Goal: Information Seeking & Learning: Find specific fact

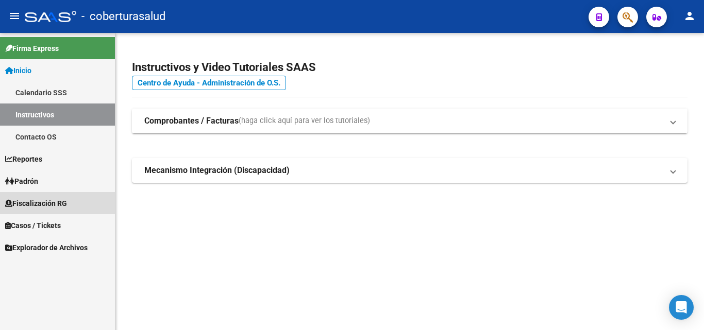
click at [23, 205] on span "Fiscalización RG" at bounding box center [36, 203] width 62 height 11
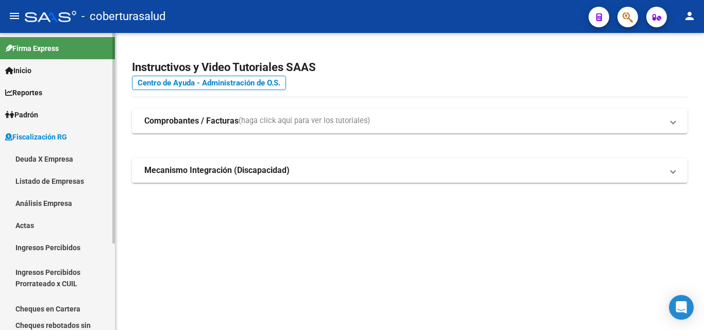
click at [37, 162] on link "Deuda X Empresa" at bounding box center [57, 159] width 115 height 22
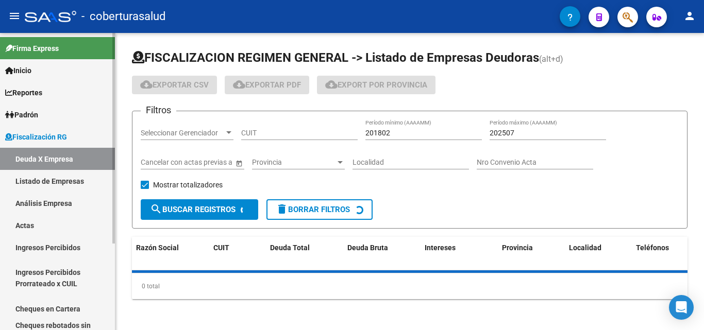
click at [45, 204] on link "Análisis Empresa" at bounding box center [57, 203] width 115 height 22
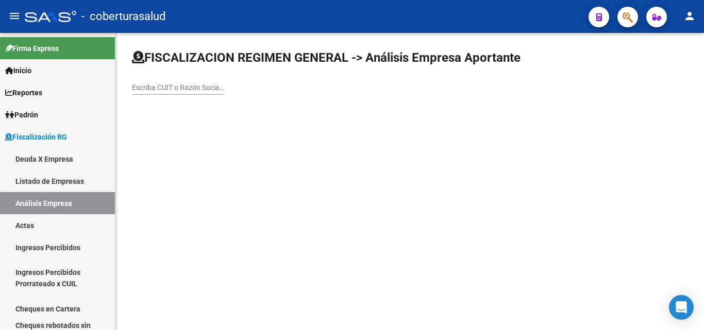
click at [154, 89] on input "Escriba CUIT o Razón Social para buscar" at bounding box center [178, 87] width 93 height 9
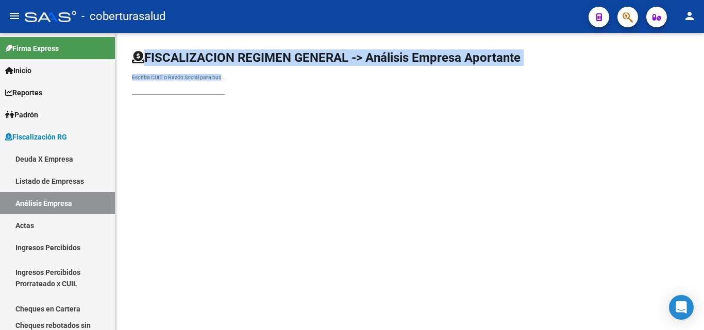
drag, startPoint x: 134, startPoint y: 56, endPoint x: 569, endPoint y: 183, distance: 452.9
click at [569, 183] on mat-sidenav-content "FISCALIZACION REGIMEN GENERAL -> Análisis Empresa Aportante Escriba CUIT o Razó…" at bounding box center [409, 181] width 588 height 297
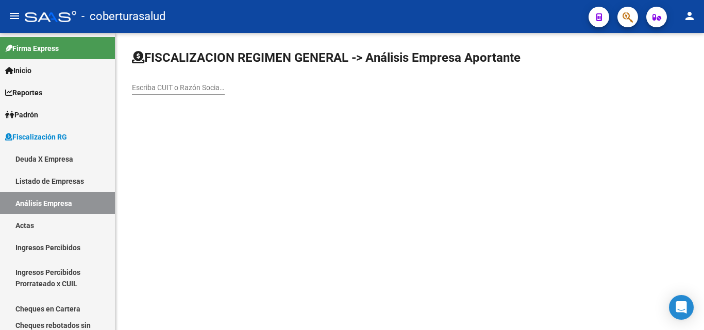
drag, startPoint x: 568, startPoint y: 183, endPoint x: 532, endPoint y: 172, distance: 37.6
click at [567, 183] on mat-sidenav-content "FISCALIZACION REGIMEN GENERAL -> Análisis Empresa Aportante Escriba CUIT o Razó…" at bounding box center [409, 181] width 588 height 297
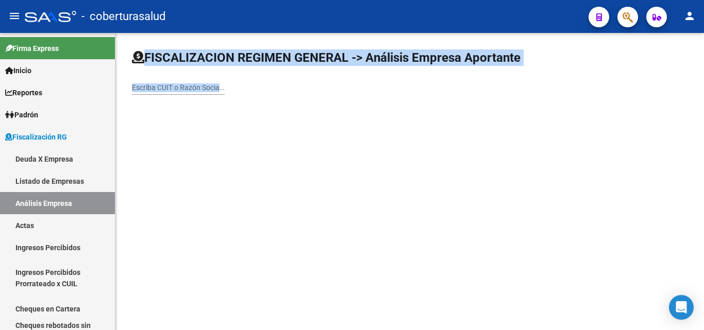
drag, startPoint x: 266, startPoint y: 118, endPoint x: 143, endPoint y: 56, distance: 138.4
click at [143, 56] on div "FISCALIZACION REGIMEN GENERAL -> Análisis Empresa Aportante Escriba CUIT o Razó…" at bounding box center [409, 80] width 588 height 95
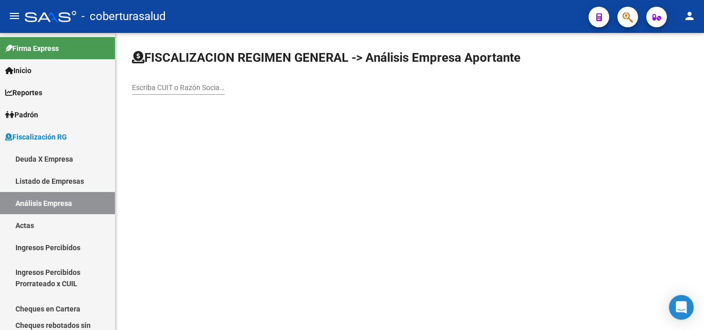
click at [161, 121] on div "FISCALIZACION REGIMEN GENERAL -> Análisis Empresa Aportante Escriba CUIT o Razó…" at bounding box center [409, 80] width 588 height 95
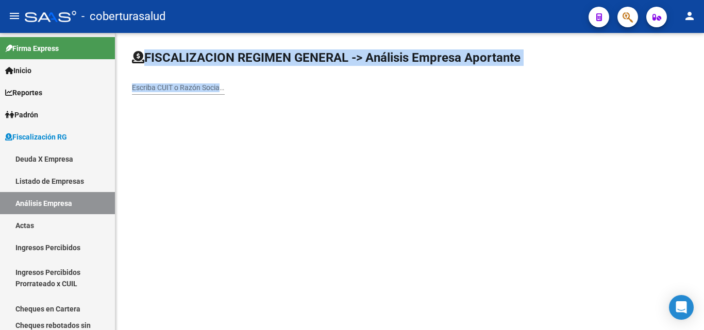
drag, startPoint x: 253, startPoint y: 96, endPoint x: 144, endPoint y: 61, distance: 114.3
click at [144, 61] on div "FISCALIZACION REGIMEN GENERAL -> Análisis Empresa Aportante Escriba CUIT o Razó…" at bounding box center [409, 76] width 555 height 54
click at [224, 92] on input "Escriba CUIT o Razón Social para buscar" at bounding box center [178, 87] width 93 height 9
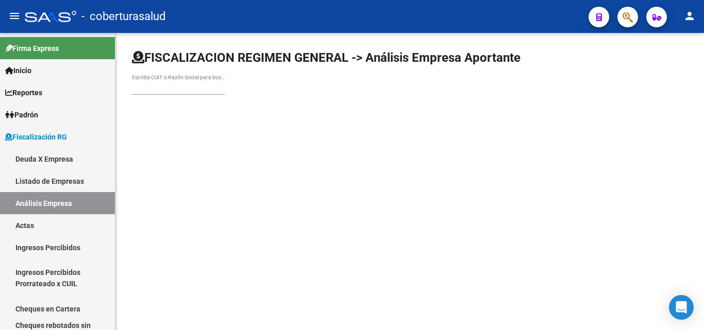
click at [228, 93] on div "Escriba CUIT o Razón Social para buscar" at bounding box center [409, 76] width 555 height 54
drag, startPoint x: 228, startPoint y: 93, endPoint x: 131, endPoint y: 60, distance: 101.8
click at [131, 60] on div "FISCALIZACION REGIMEN GENERAL -> Análisis Empresa Aportante Escriba CUIT o Razó…" at bounding box center [409, 80] width 588 height 95
click at [134, 58] on icon at bounding box center [138, 57] width 12 height 12
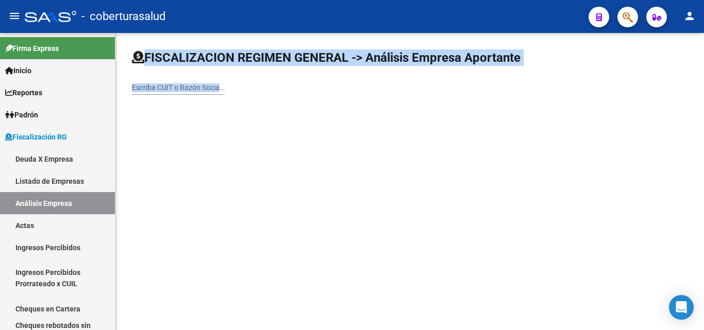
drag, startPoint x: 133, startPoint y: 58, endPoint x: 378, endPoint y: 106, distance: 248.7
click at [378, 105] on div "FISCALIZACION REGIMEN GENERAL -> Análisis Empresa Aportante Escriba CUIT o Razó…" at bounding box center [409, 80] width 588 height 95
click at [216, 243] on mat-sidenav-content "FISCALIZACION REGIMEN GENERAL -> Análisis Empresa Aportante Escriba CUIT o Razó…" at bounding box center [409, 181] width 588 height 297
click at [217, 243] on mat-sidenav-content "FISCALIZACION REGIMEN GENERAL -> Análisis Empresa Aportante Escriba CUIT o Razó…" at bounding box center [409, 181] width 588 height 297
click at [146, 89] on input "Escriba CUIT o Razón Social para buscar" at bounding box center [178, 87] width 93 height 9
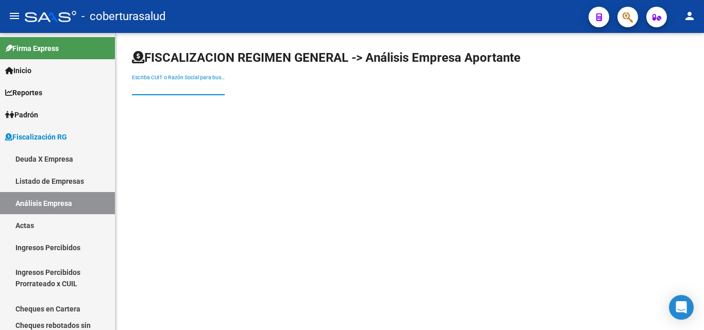
paste input "30715076787"
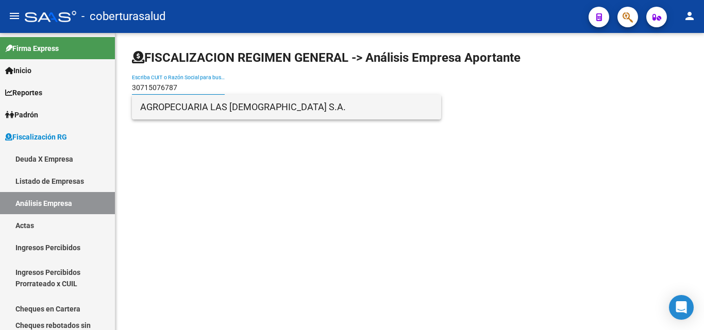
type input "30715076787"
click at [211, 115] on span "AGROPECUARIA LAS CATITAS S.A." at bounding box center [286, 107] width 293 height 25
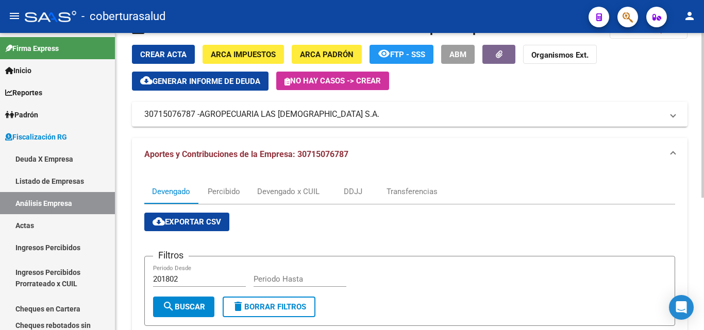
scroll to position [52, 0]
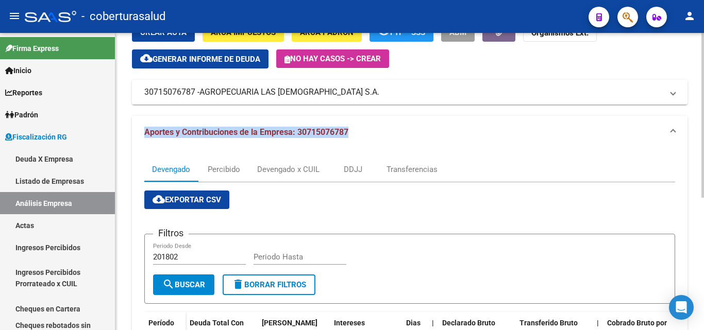
drag, startPoint x: 135, startPoint y: 131, endPoint x: 426, endPoint y: 138, distance: 290.5
click at [426, 138] on mat-expansion-panel-header "Aportes y Contribuciones de la Empresa: 30715076787" at bounding box center [409, 132] width 555 height 33
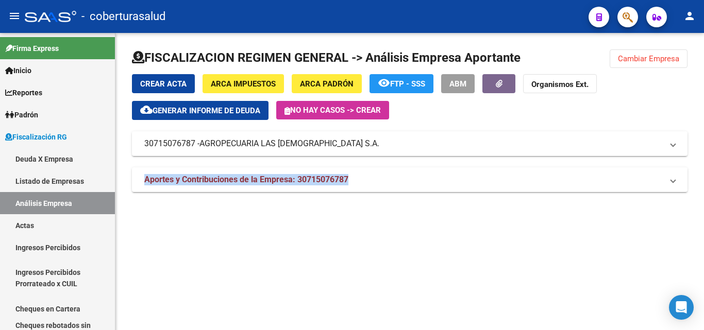
scroll to position [0, 0]
click at [282, 182] on span "Aportes y Contribuciones de la Empresa: 30715076787" at bounding box center [246, 180] width 204 height 10
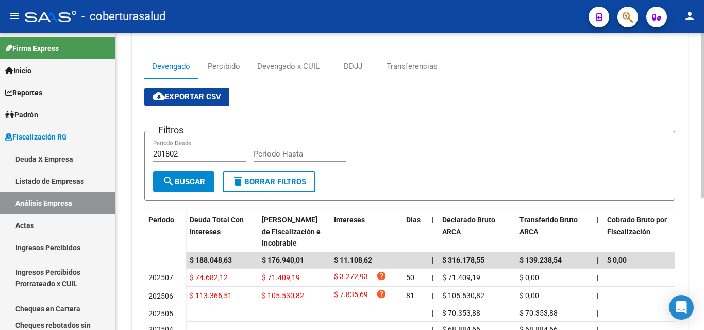
scroll to position [206, 0]
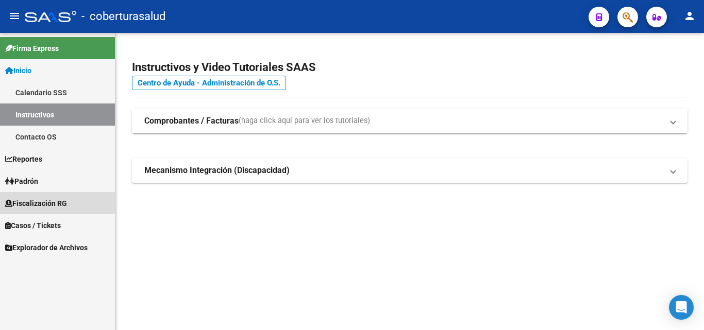
click at [37, 201] on span "Fiscalización RG" at bounding box center [36, 203] width 62 height 11
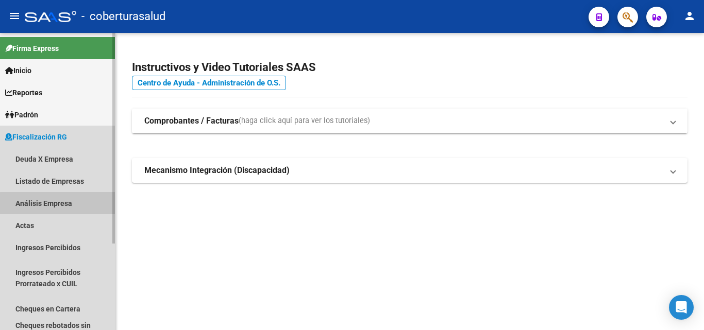
click at [76, 208] on link "Análisis Empresa" at bounding box center [57, 203] width 115 height 22
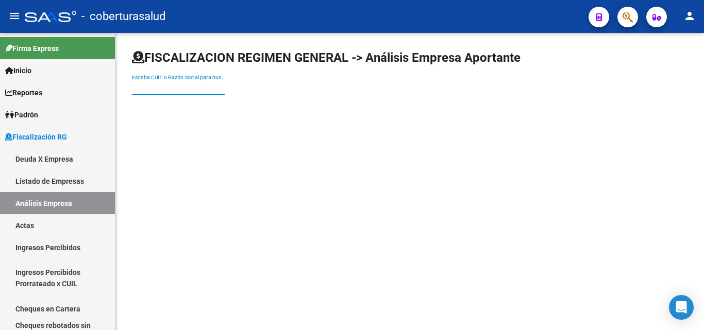
click at [182, 89] on input "Escriba CUIT o Razón Social para buscar" at bounding box center [178, 87] width 93 height 9
paste input "30715608347"
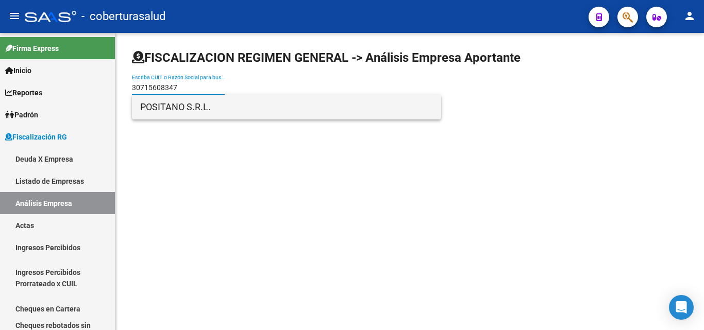
type input "30715608347"
click at [186, 111] on span "POSITANO S.R.L." at bounding box center [286, 107] width 293 height 25
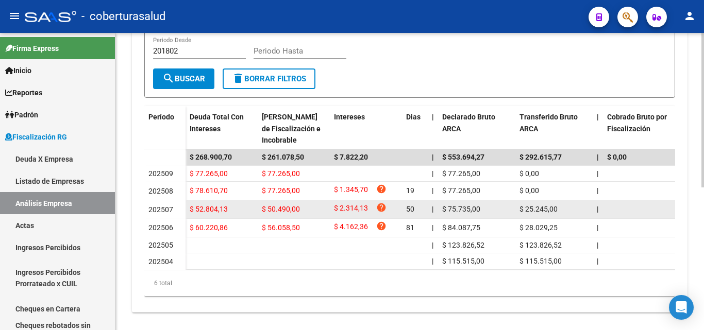
scroll to position [155, 0]
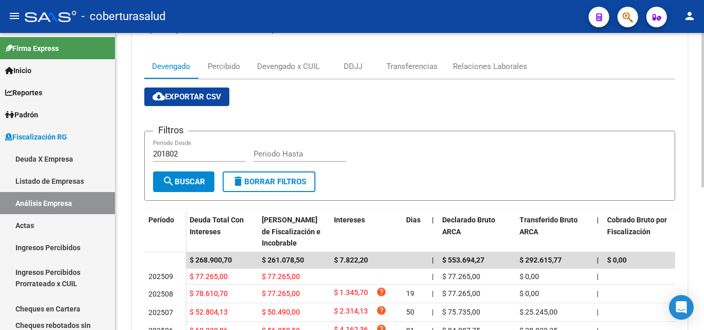
click at [276, 52] on div "Devengado Percibido Devengado x CUIL DDJJ Transferencias Relaciones Laborales c…" at bounding box center [409, 231] width 555 height 370
click at [274, 59] on div "Devengado x CUIL" at bounding box center [288, 66] width 78 height 25
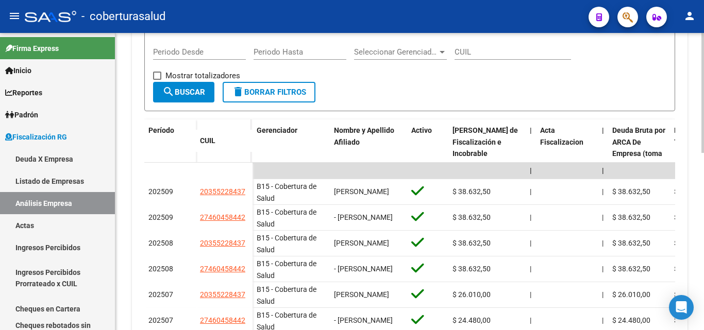
scroll to position [272, 0]
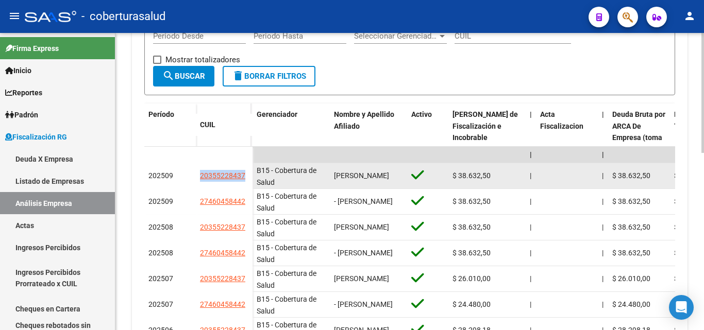
drag, startPoint x: 247, startPoint y: 176, endPoint x: 198, endPoint y: 175, distance: 48.9
click at [198, 175] on datatable-body-cell "20355228437" at bounding box center [224, 176] width 57 height 26
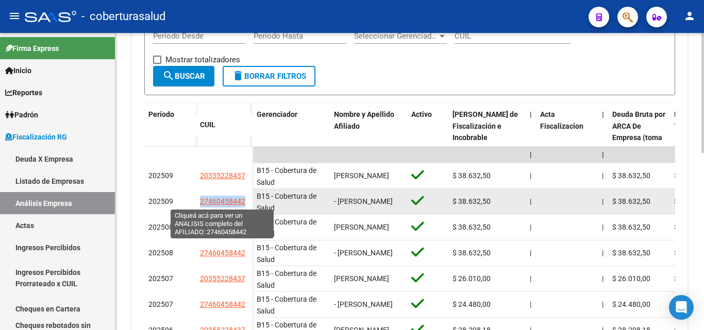
drag, startPoint x: 199, startPoint y: 203, endPoint x: 244, endPoint y: 200, distance: 44.9
click at [244, 200] on datatable-body-cell "27460458442" at bounding box center [224, 202] width 57 height 26
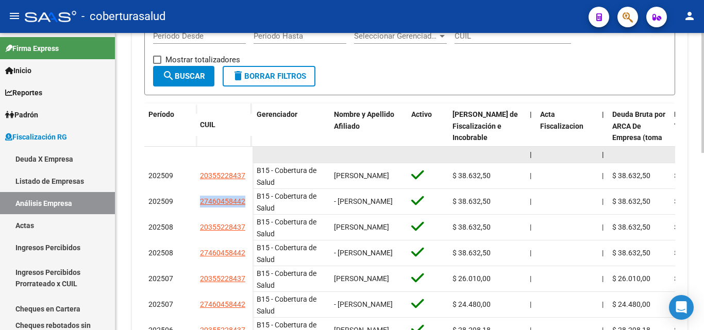
copy span "27460458442"
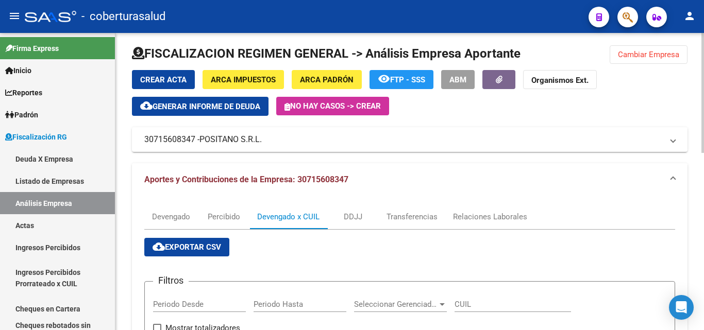
scroll to position [0, 0]
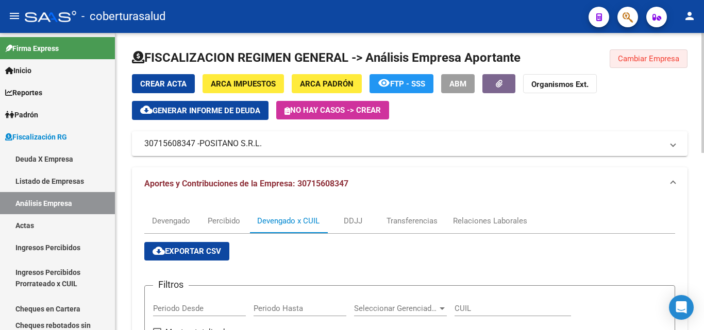
click at [666, 63] on span "Cambiar Empresa" at bounding box center [647, 58] width 61 height 9
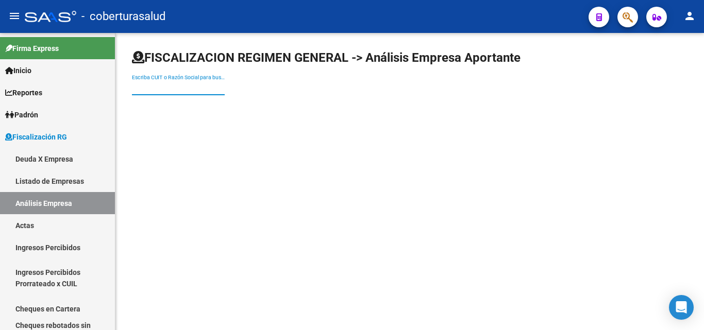
click at [176, 88] on input "Escriba CUIT o Razón Social para buscar" at bounding box center [178, 87] width 93 height 9
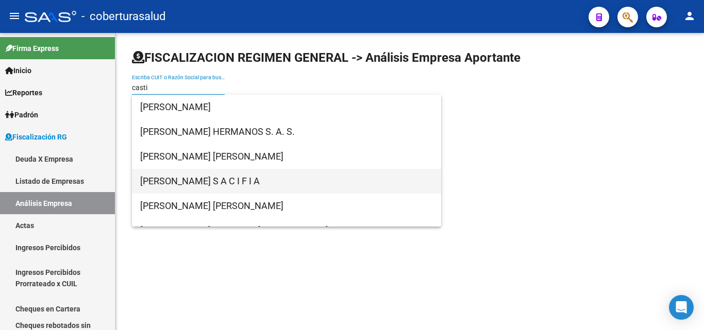
type input "casti"
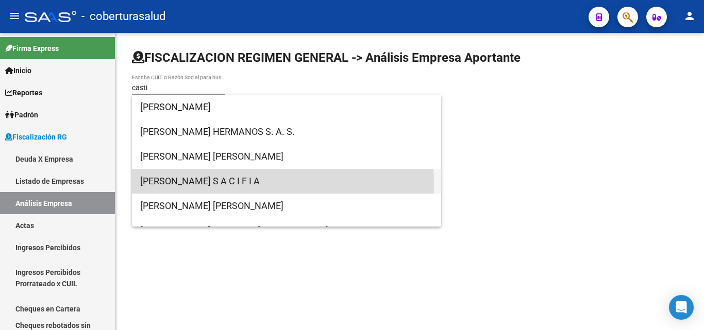
click at [191, 183] on span "[PERSON_NAME] S A C I F I A" at bounding box center [286, 181] width 293 height 25
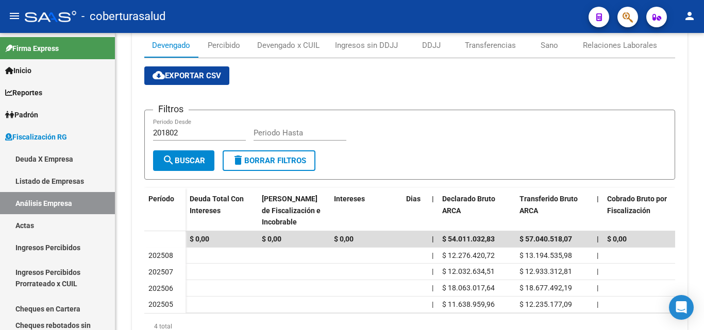
scroll to position [234, 0]
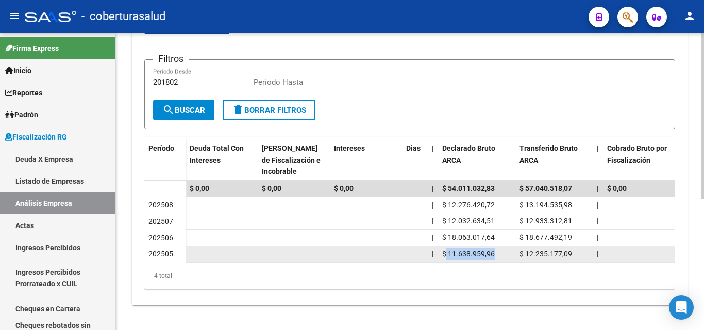
drag, startPoint x: 444, startPoint y: 245, endPoint x: 509, endPoint y: 244, distance: 64.9
click at [505, 248] on div "$ 11.638.959,96" at bounding box center [476, 254] width 69 height 12
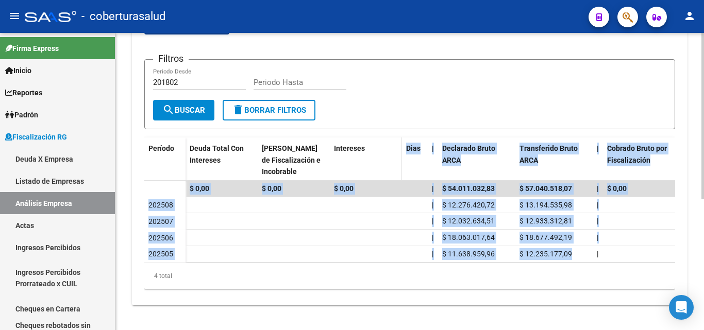
drag, startPoint x: 572, startPoint y: 245, endPoint x: 372, endPoint y: 171, distance: 213.0
click at [372, 171] on div "Período Deuda Total Con Intereses Deuda Bruta Neto de Fiscalización e Incobrabl…" at bounding box center [409, 213] width 530 height 151
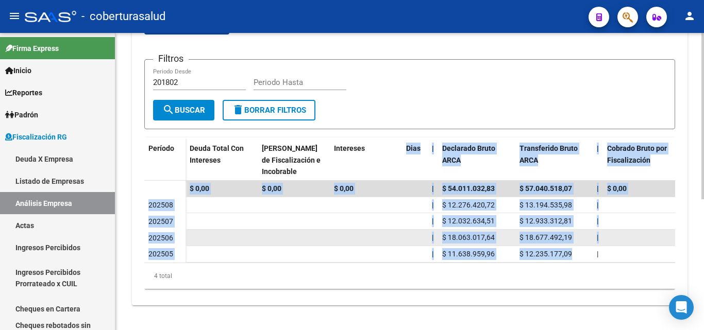
click at [394, 230] on datatable-body-cell at bounding box center [366, 238] width 72 height 16
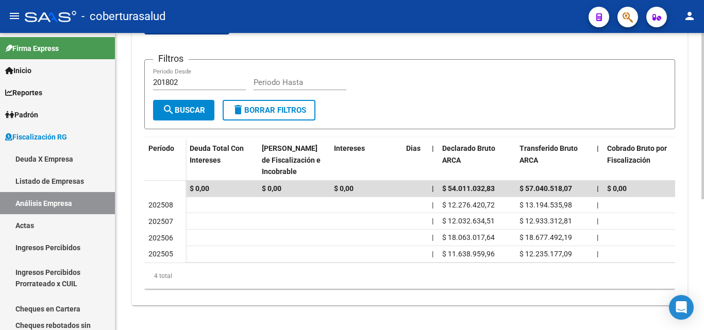
click at [125, 165] on div "FISCALIZACION REGIMEN GENERAL -> Análisis Empresa Aportante Cambiar Empresa Cre…" at bounding box center [409, 68] width 588 height 523
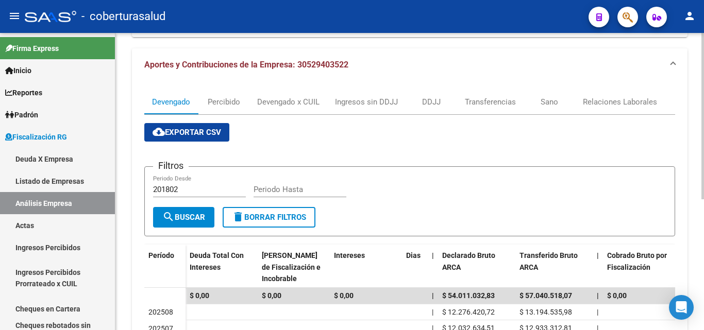
scroll to position [79, 0]
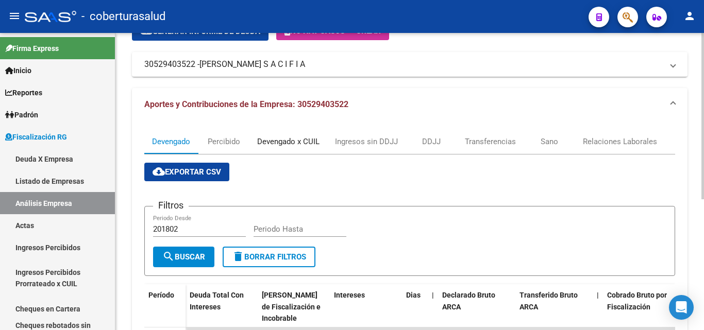
click at [276, 138] on div "Devengado x CUIL" at bounding box center [288, 141] width 62 height 11
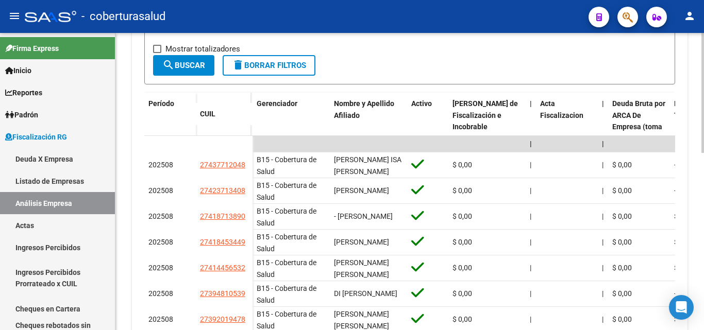
scroll to position [309, 0]
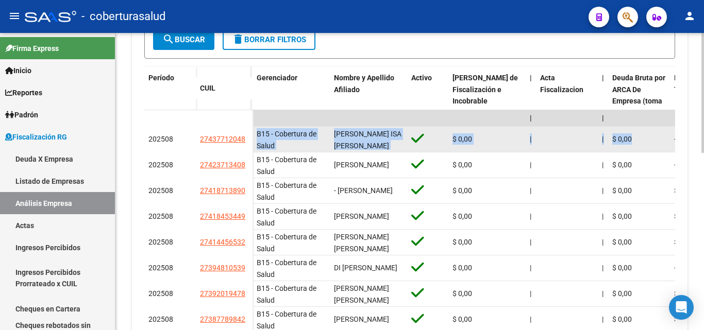
drag, startPoint x: 633, startPoint y: 141, endPoint x: 254, endPoint y: 138, distance: 378.5
click at [267, 138] on span "B15 - Cobertura de Salud" at bounding box center [286, 140] width 60 height 20
drag, startPoint x: 256, startPoint y: 131, endPoint x: 642, endPoint y: 144, distance: 386.5
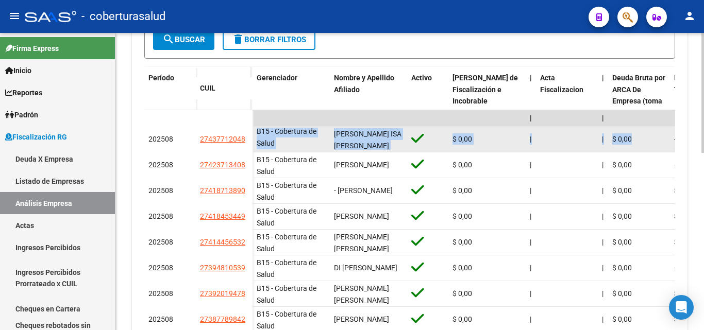
click at [645, 143] on div "$ 0,00" at bounding box center [639, 139] width 54 height 12
drag, startPoint x: 652, startPoint y: 141, endPoint x: 267, endPoint y: 128, distance: 385.4
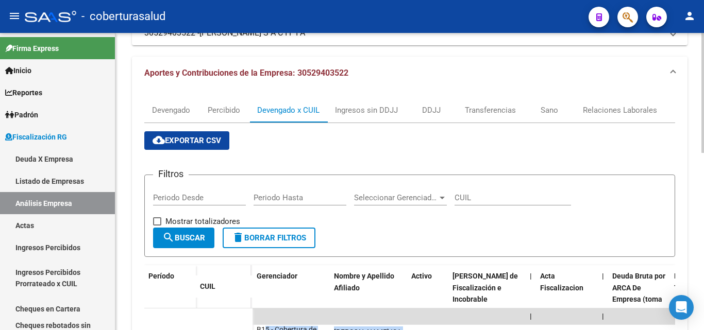
scroll to position [0, 0]
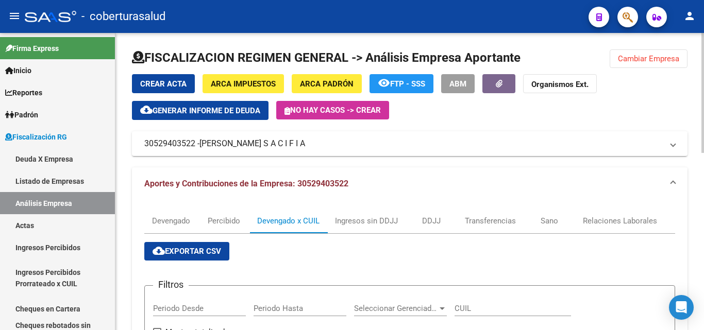
drag, startPoint x: 536, startPoint y: 60, endPoint x: 127, endPoint y: 58, distance: 408.9
drag, startPoint x: 123, startPoint y: 146, endPoint x: 394, endPoint y: 154, distance: 272.1
drag, startPoint x: 377, startPoint y: 183, endPoint x: 129, endPoint y: 174, distance: 247.9
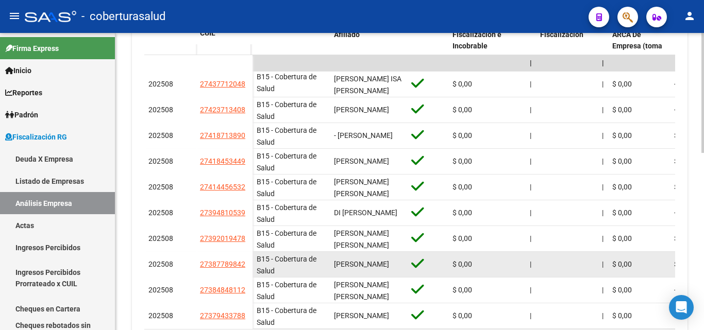
scroll to position [387, 0]
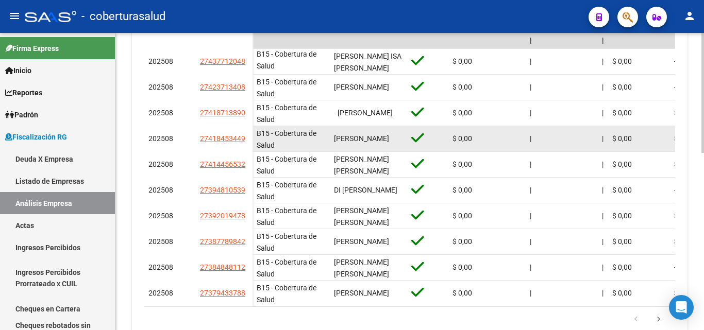
click at [366, 138] on div "[PERSON_NAME]" at bounding box center [368, 139] width 69 height 12
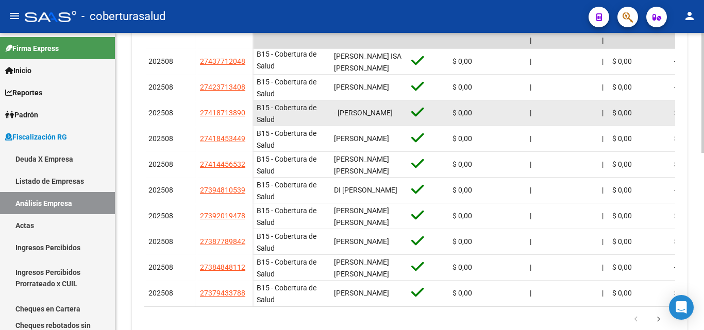
click at [375, 117] on div "- [PERSON_NAME]" at bounding box center [368, 113] width 69 height 12
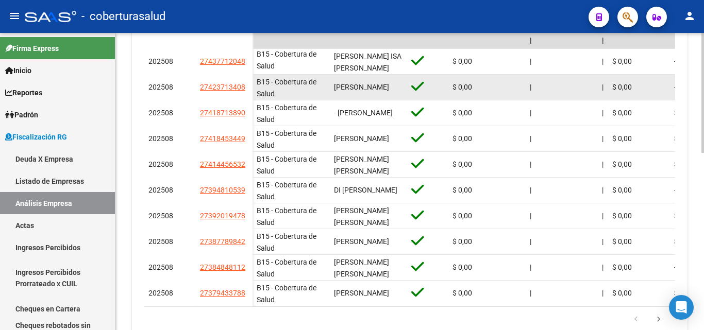
click at [377, 84] on span "[PERSON_NAME]" at bounding box center [361, 87] width 55 height 8
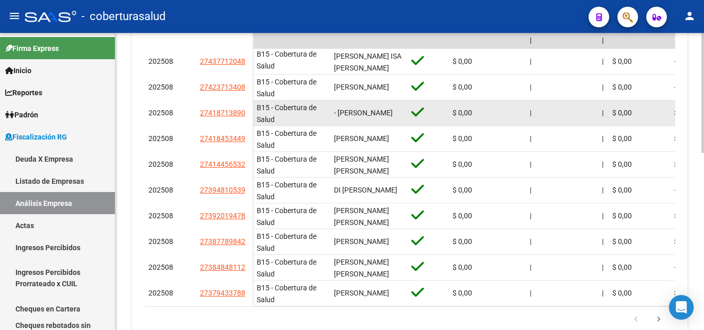
click at [373, 109] on span "- [PERSON_NAME]" at bounding box center [363, 113] width 59 height 8
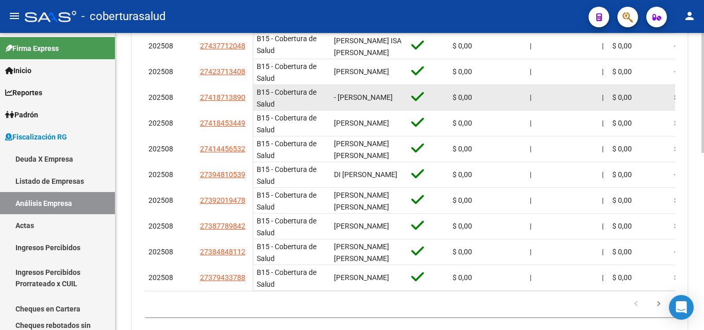
scroll to position [438, 0]
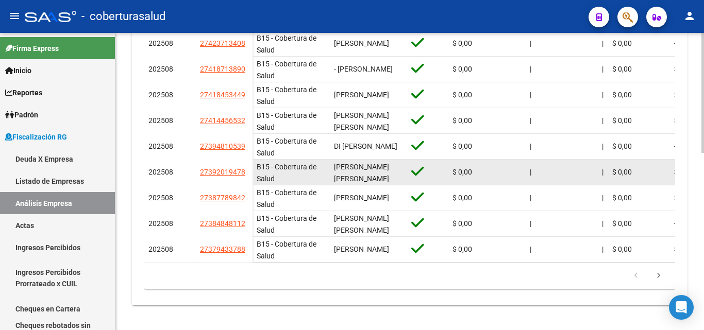
click at [353, 169] on span "[PERSON_NAME] [PERSON_NAME]" at bounding box center [361, 173] width 55 height 20
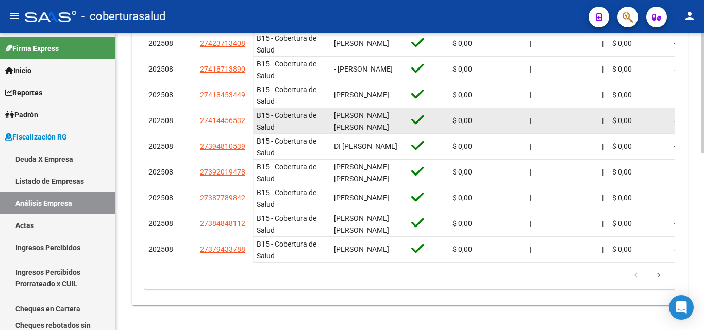
click at [362, 112] on span "[PERSON_NAME] [PERSON_NAME]" at bounding box center [361, 121] width 55 height 20
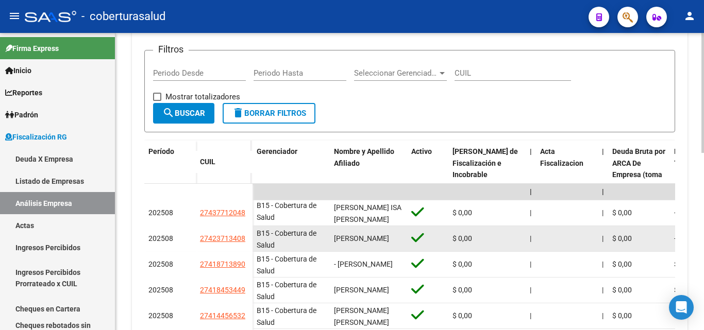
scroll to position [335, 0]
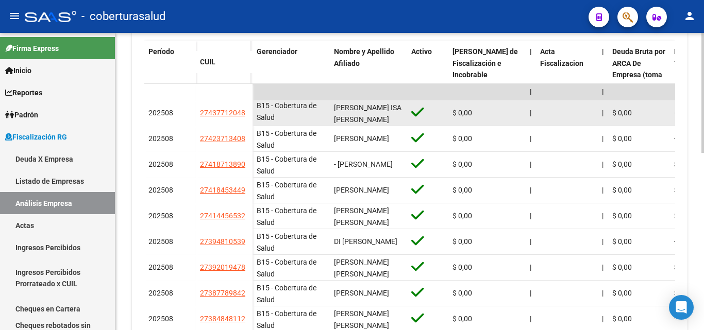
click at [359, 104] on span "[PERSON_NAME] ISA [PERSON_NAME]" at bounding box center [367, 114] width 67 height 20
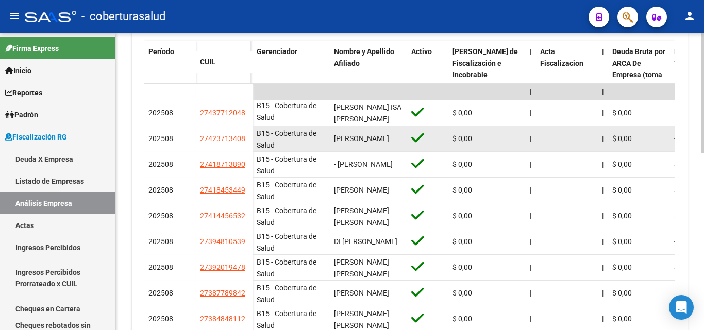
scroll to position [2, 0]
click at [357, 134] on span "[PERSON_NAME]" at bounding box center [361, 138] width 55 height 8
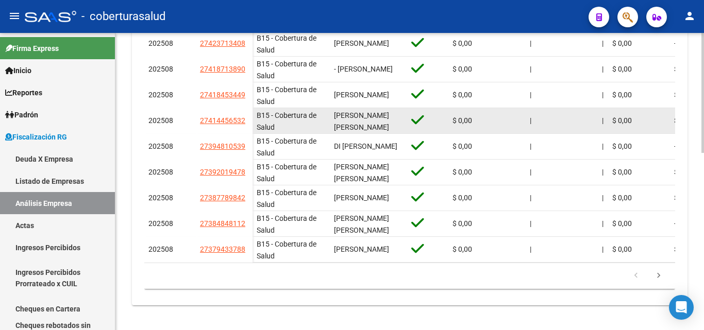
click at [367, 112] on div "[PERSON_NAME] [PERSON_NAME]" at bounding box center [368, 121] width 69 height 22
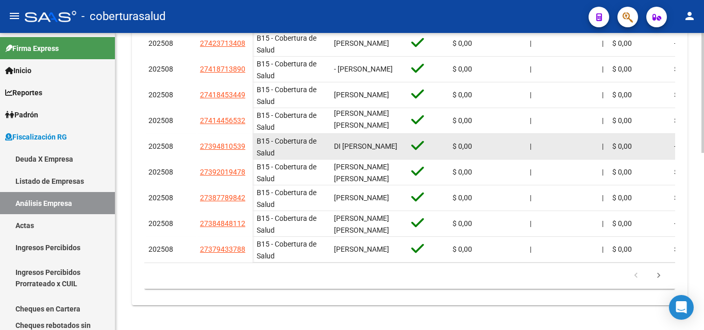
click at [363, 142] on span "DI [PERSON_NAME]" at bounding box center [365, 146] width 63 height 8
click at [362, 151] on datatable-body-cell "DI [PERSON_NAME]" at bounding box center [368, 146] width 77 height 25
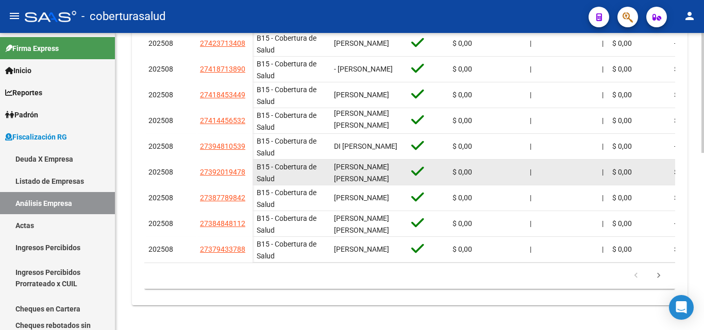
click at [362, 163] on span "[PERSON_NAME] [PERSON_NAME]" at bounding box center [361, 173] width 55 height 20
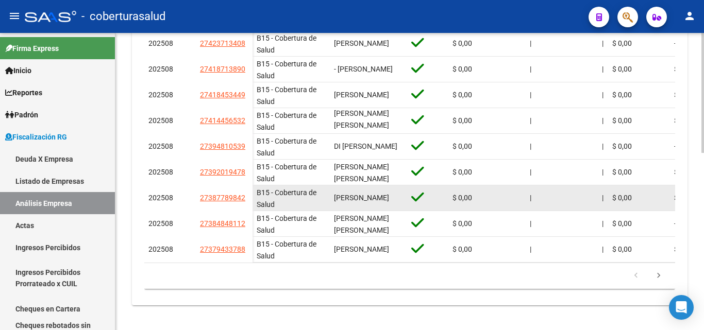
click at [358, 192] on div "[PERSON_NAME]" at bounding box center [368, 198] width 69 height 12
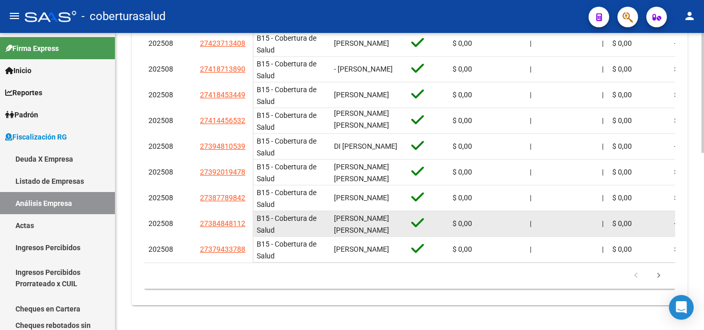
click at [352, 219] on span "[PERSON_NAME] [PERSON_NAME]" at bounding box center [361, 224] width 55 height 20
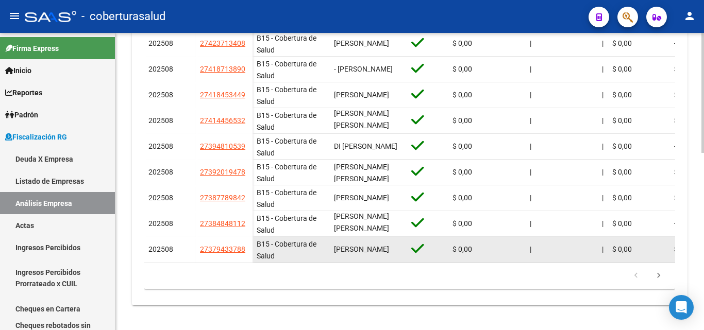
click at [352, 245] on span "[PERSON_NAME]" at bounding box center [361, 249] width 55 height 8
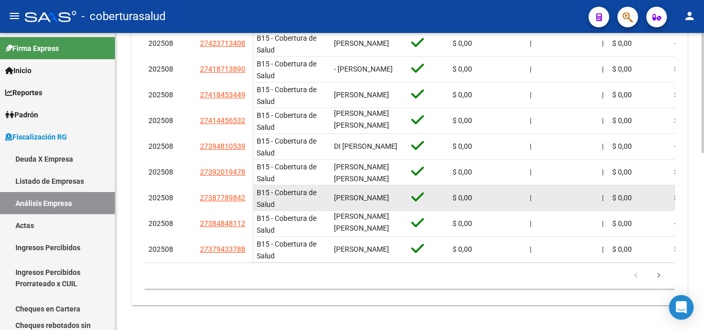
click at [357, 194] on span "[PERSON_NAME]" at bounding box center [361, 198] width 55 height 8
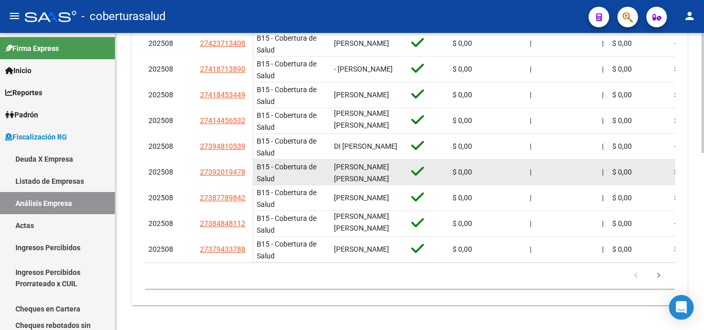
click at [367, 163] on span "[PERSON_NAME] [PERSON_NAME]" at bounding box center [361, 173] width 55 height 20
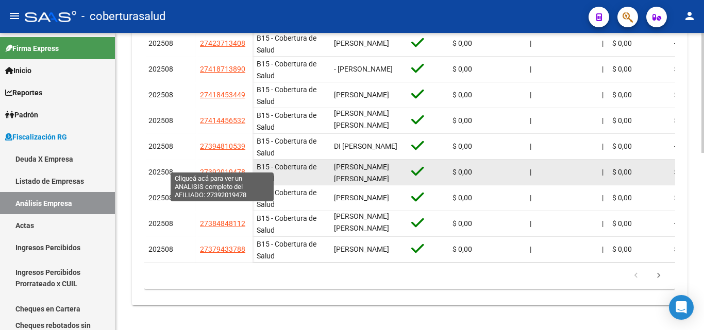
click at [234, 168] on span "27392019478" at bounding box center [222, 172] width 45 height 8
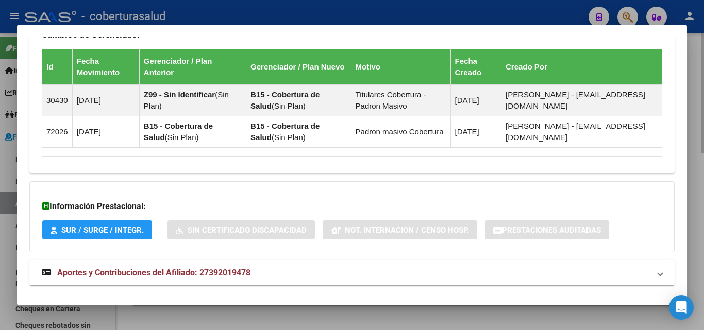
scroll to position [645, 0]
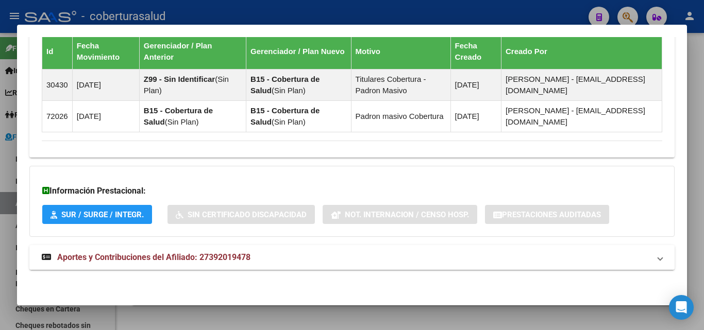
click at [188, 260] on span "Aportes y Contribuciones del Afiliado: 27392019478" at bounding box center [153, 257] width 193 height 10
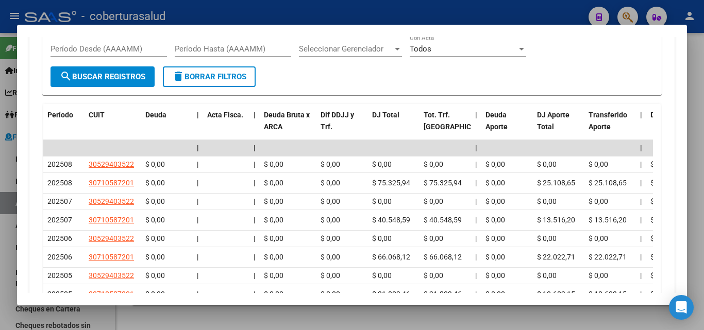
scroll to position [1014, 0]
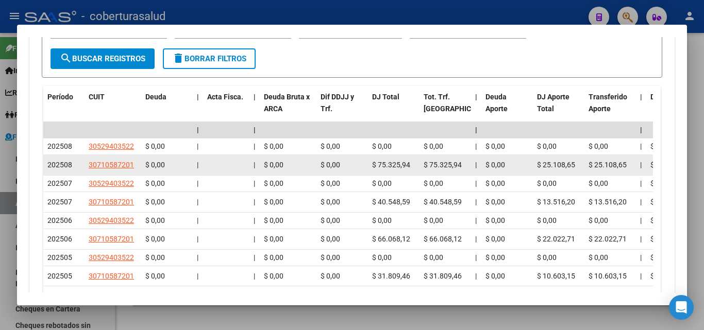
drag, startPoint x: 371, startPoint y: 165, endPoint x: 425, endPoint y: 164, distance: 54.1
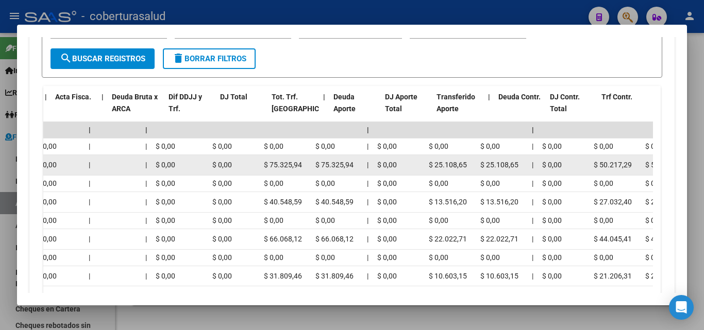
scroll to position [0, 152]
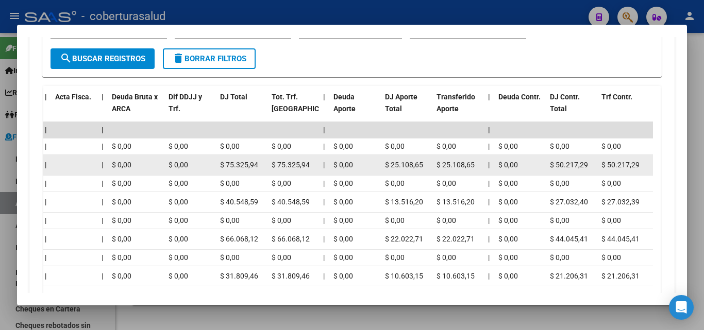
drag, startPoint x: 530, startPoint y: 166, endPoint x: 520, endPoint y: 175, distance: 13.5
click at [255, 164] on span "$ 75.325,94" at bounding box center [239, 165] width 38 height 8
drag, startPoint x: 225, startPoint y: 167, endPoint x: 271, endPoint y: 168, distance: 46.4
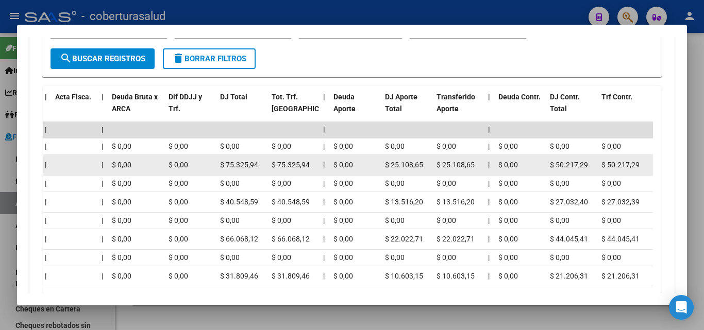
copy span "75.325,94"
click at [216, 165] on datatable-body-cell "$ 75.325,94" at bounding box center [242, 165] width 52 height 20
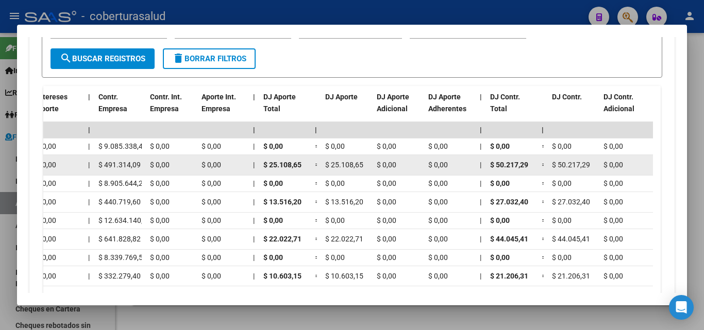
scroll to position [0, 865]
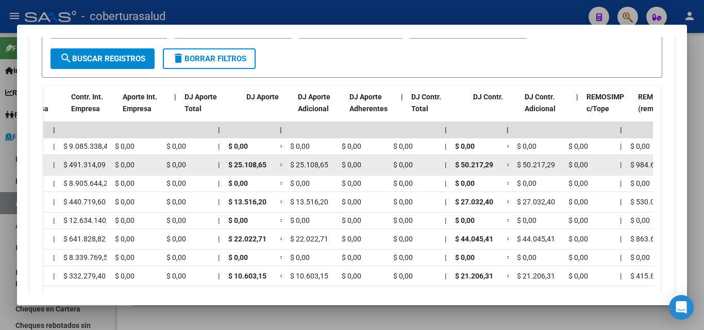
drag, startPoint x: 221, startPoint y: 165, endPoint x: 650, endPoint y: 168, distance: 429.0
click at [650, 168] on div "202508 30710587201 $ 0,00 | | $ 0,00 $ 0,00 $ 75.325,94 $ 75.325,94 | $ 0,00 $ …" at bounding box center [271, 165] width 2184 height 21
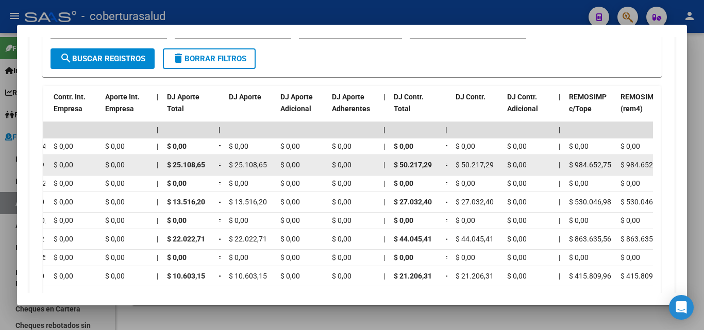
click at [606, 167] on span "$ 984.652,75" at bounding box center [590, 165] width 42 height 8
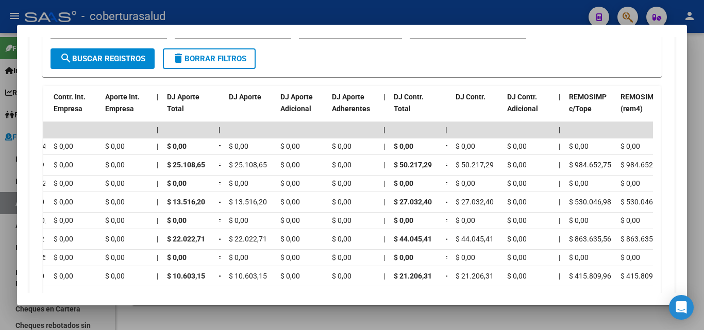
click at [340, 314] on div at bounding box center [352, 165] width 704 height 330
